Goal: Task Accomplishment & Management: Use online tool/utility

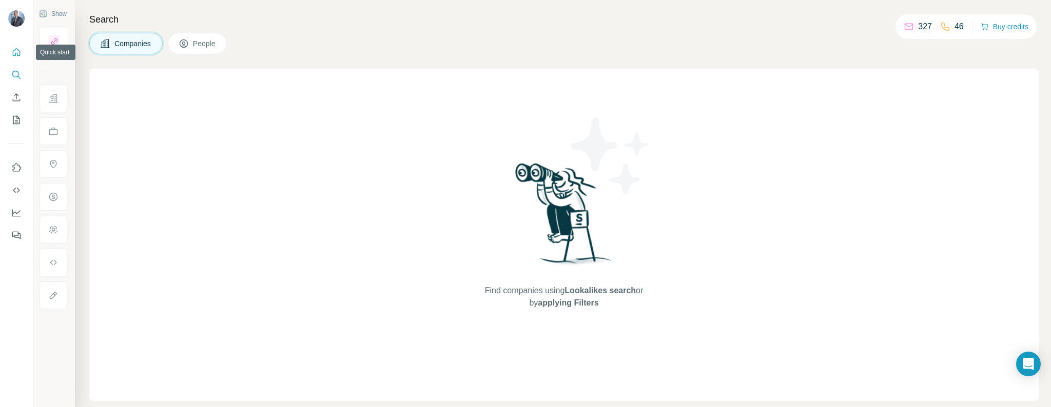
click at [14, 56] on icon "Quick start" at bounding box center [16, 52] width 10 height 10
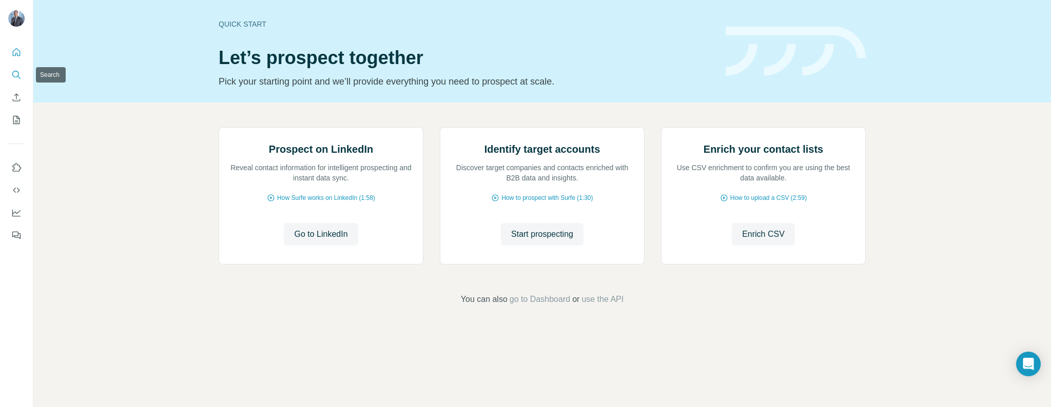
click at [14, 76] on icon "Search" at bounding box center [15, 74] width 7 height 7
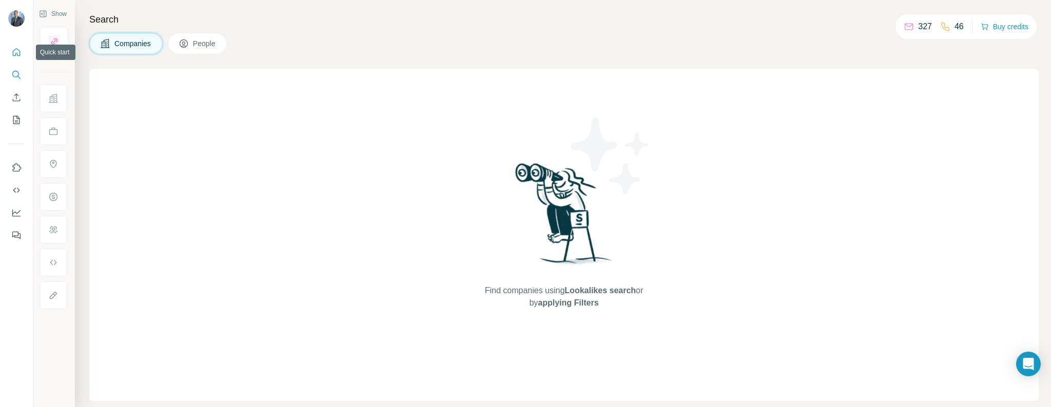
click at [15, 51] on icon "Quick start" at bounding box center [16, 52] width 10 height 10
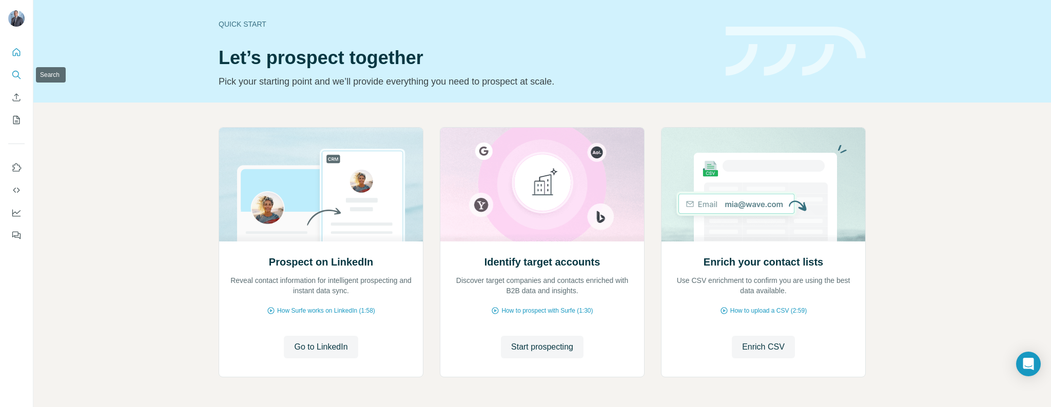
click at [14, 79] on icon "Search" at bounding box center [16, 75] width 10 height 10
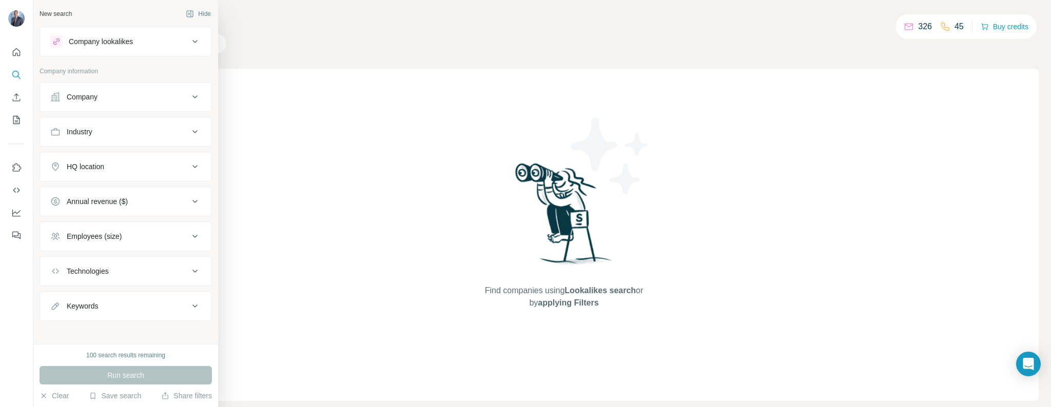
click at [190, 41] on icon at bounding box center [195, 41] width 12 height 12
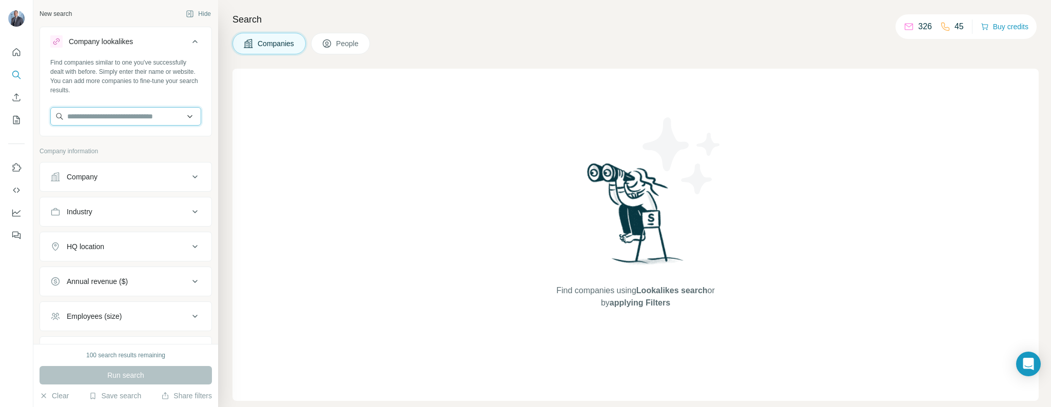
click at [133, 123] on input "text" at bounding box center [125, 116] width 151 height 18
type input "**********"
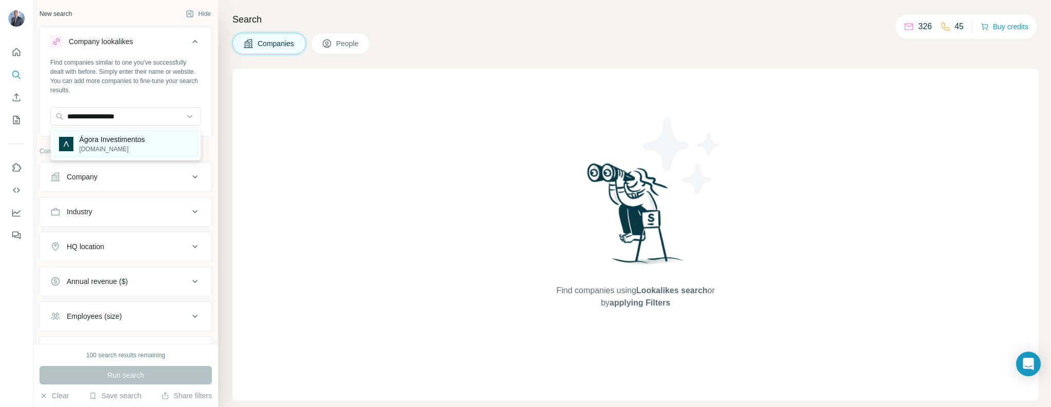
click at [145, 147] on p "[DOMAIN_NAME]" at bounding box center [113, 149] width 66 height 9
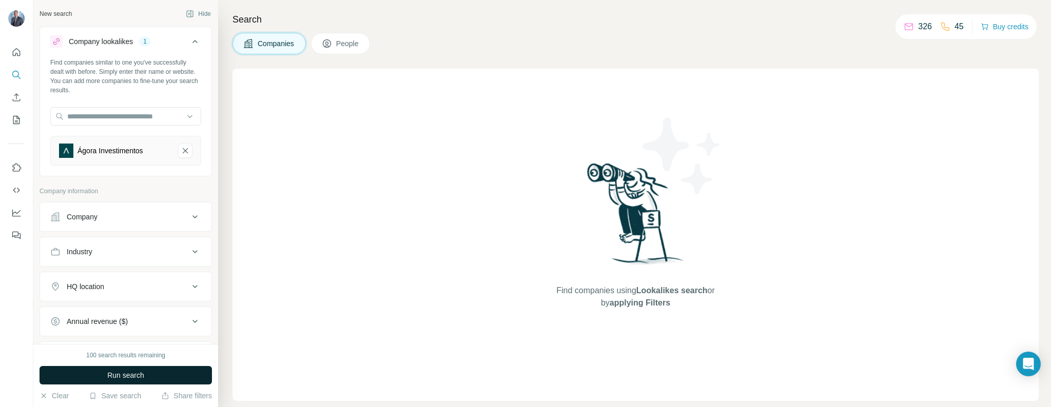
click at [96, 376] on button "Run search" at bounding box center [126, 375] width 172 height 18
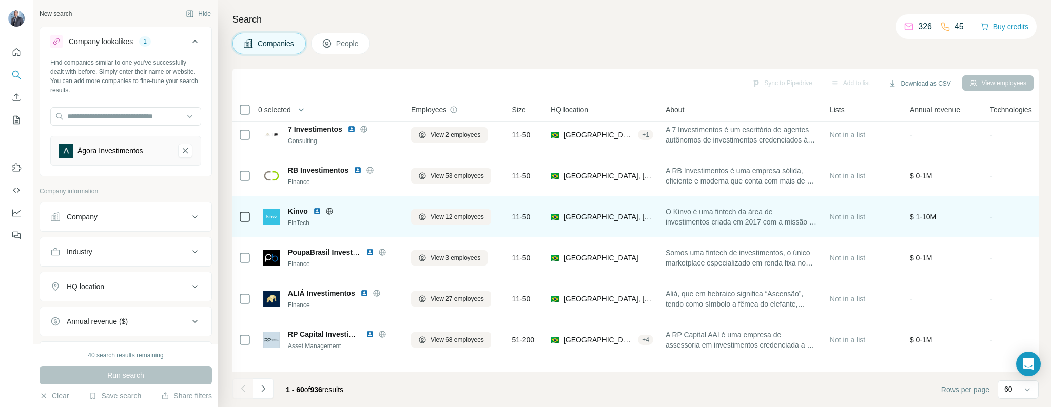
scroll to position [1596, 0]
